Goal: Transaction & Acquisition: Purchase product/service

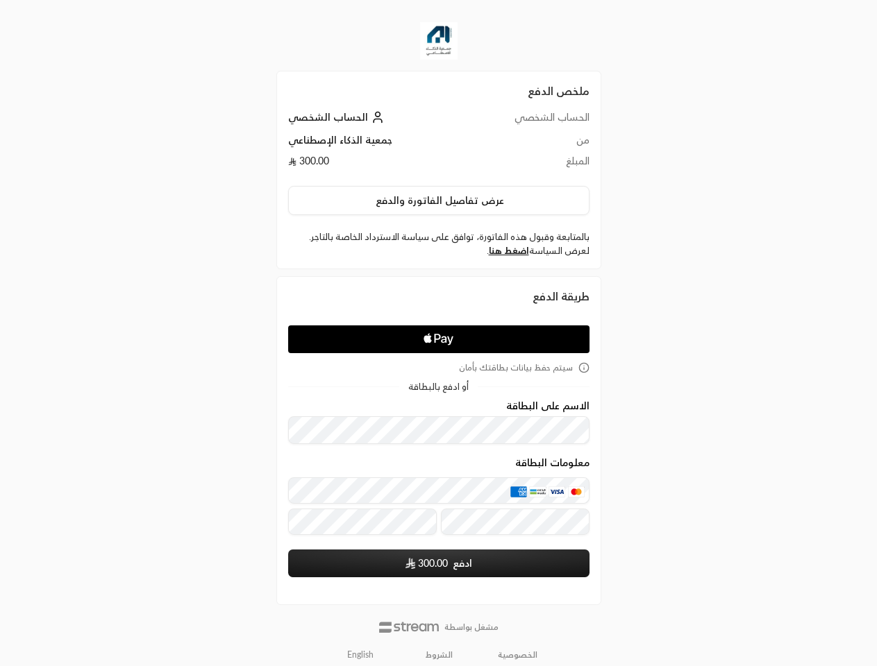
click at [438, 333] on icon "Apple Logo" at bounding box center [438, 339] width 142 height 25
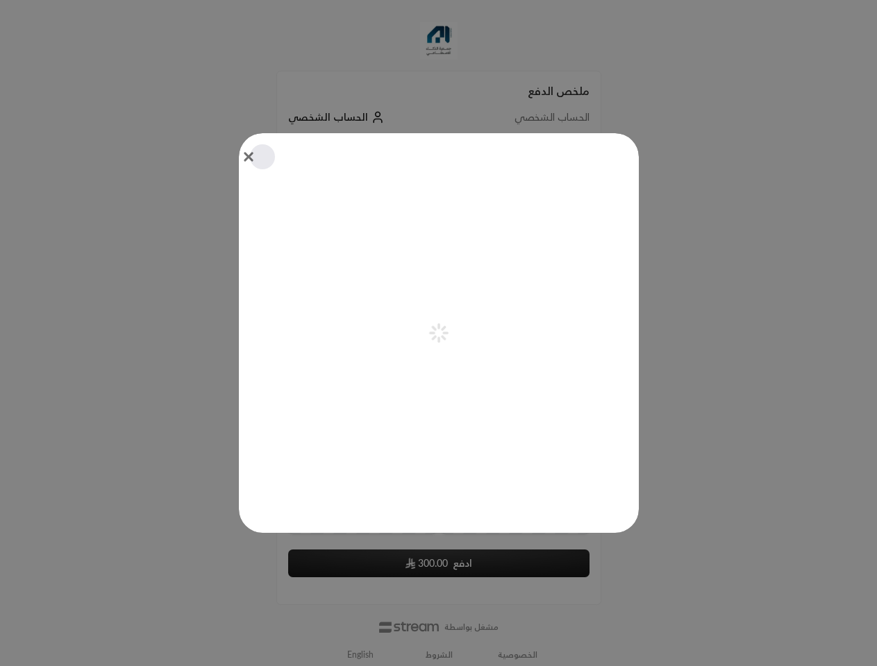
click at [439, 201] on div "Pay with Apple Pay" at bounding box center [439, 333] width 400 height 400
click at [508, 251] on div "Pay with Apple Pay" at bounding box center [439, 333] width 400 height 400
click at [436, 339] on icon "aria-label-from-constructor" at bounding box center [433, 337] width 5 height 5
click at [439, 368] on div "Pay with Apple Pay" at bounding box center [439, 333] width 400 height 400
click at [360, 655] on div at bounding box center [438, 333] width 877 height 666
